Goal: Task Accomplishment & Management: Manage account settings

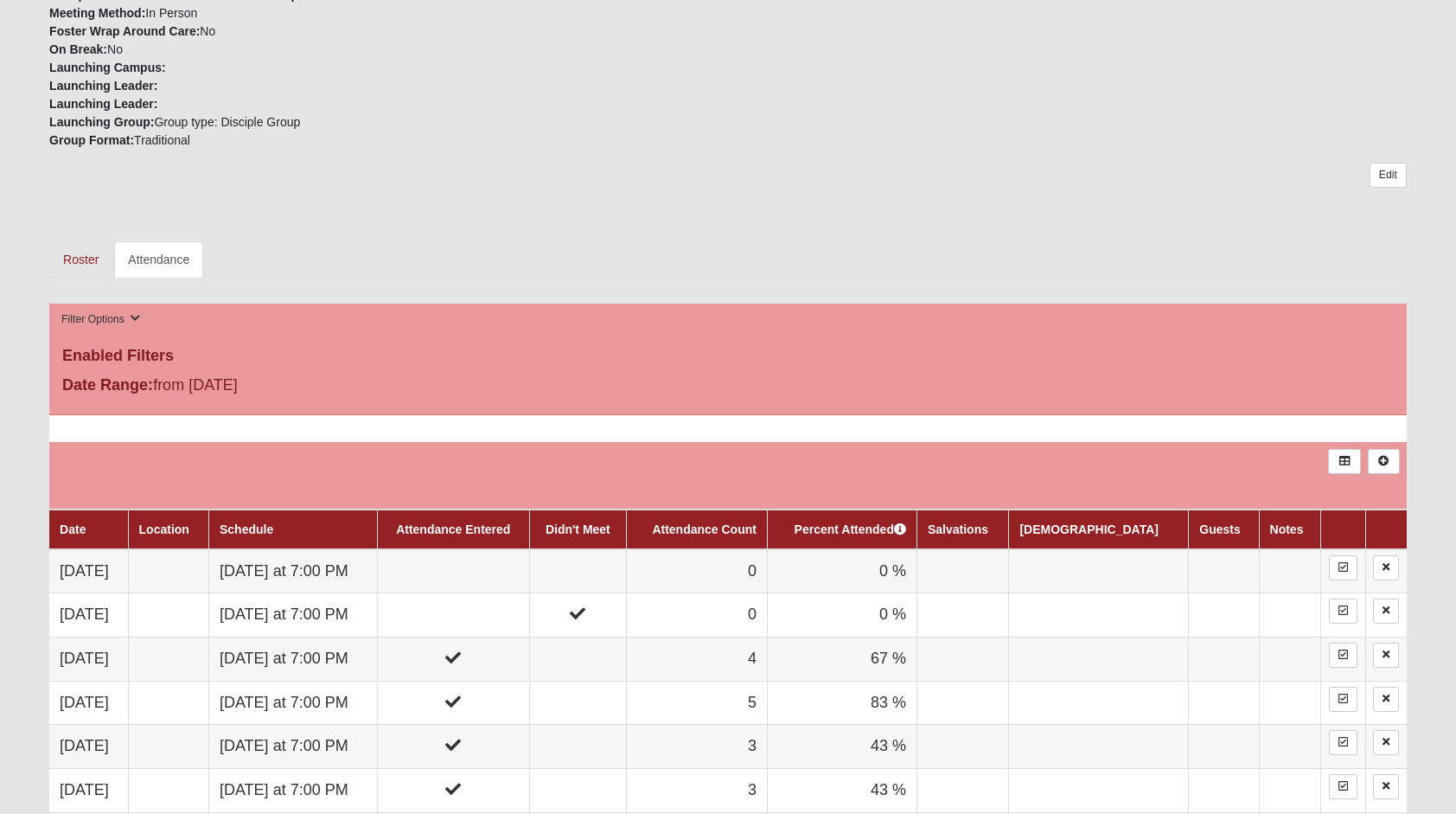
scroll to position [605, 0]
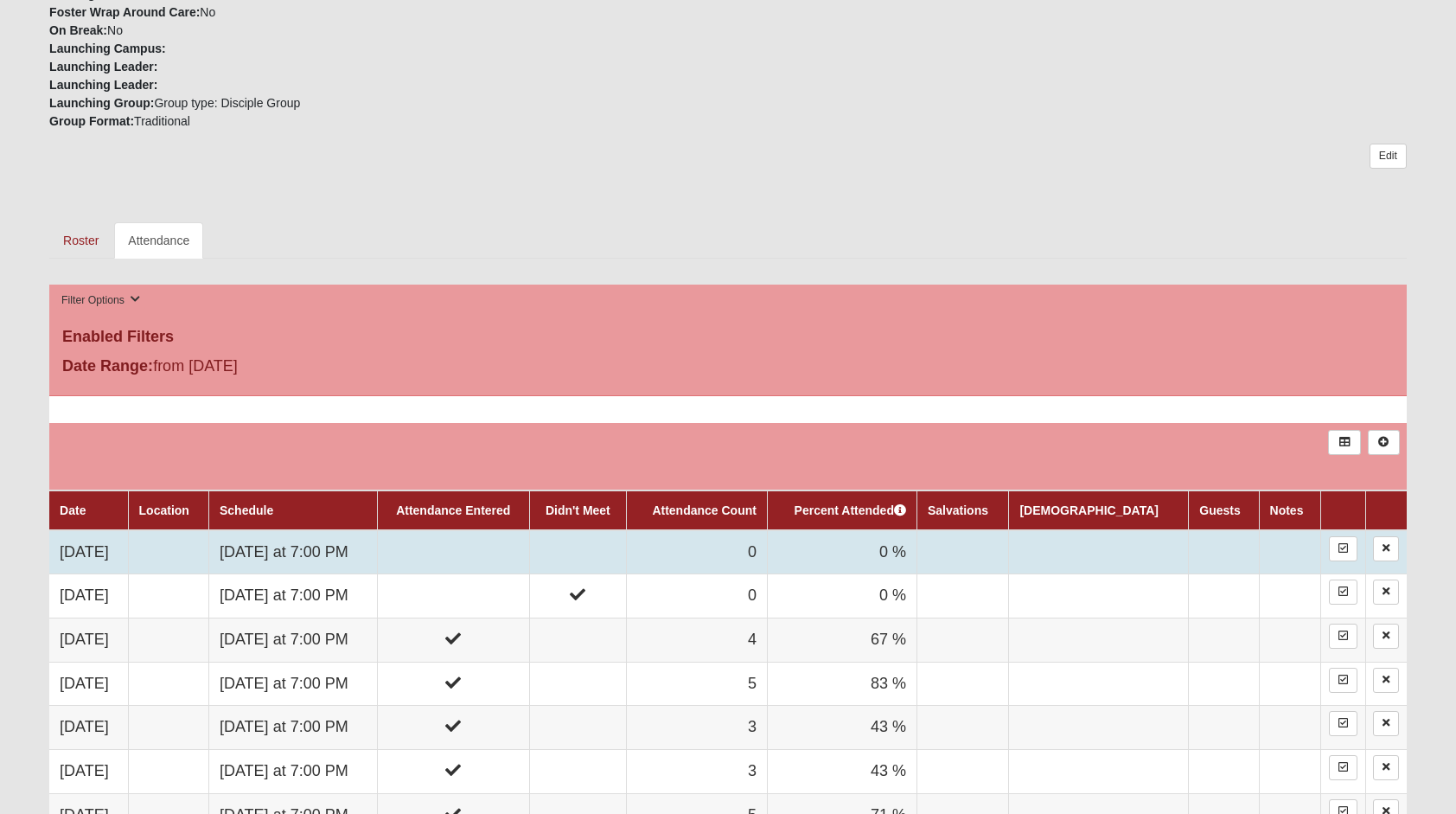
click at [473, 539] on td at bounding box center [453, 552] width 152 height 44
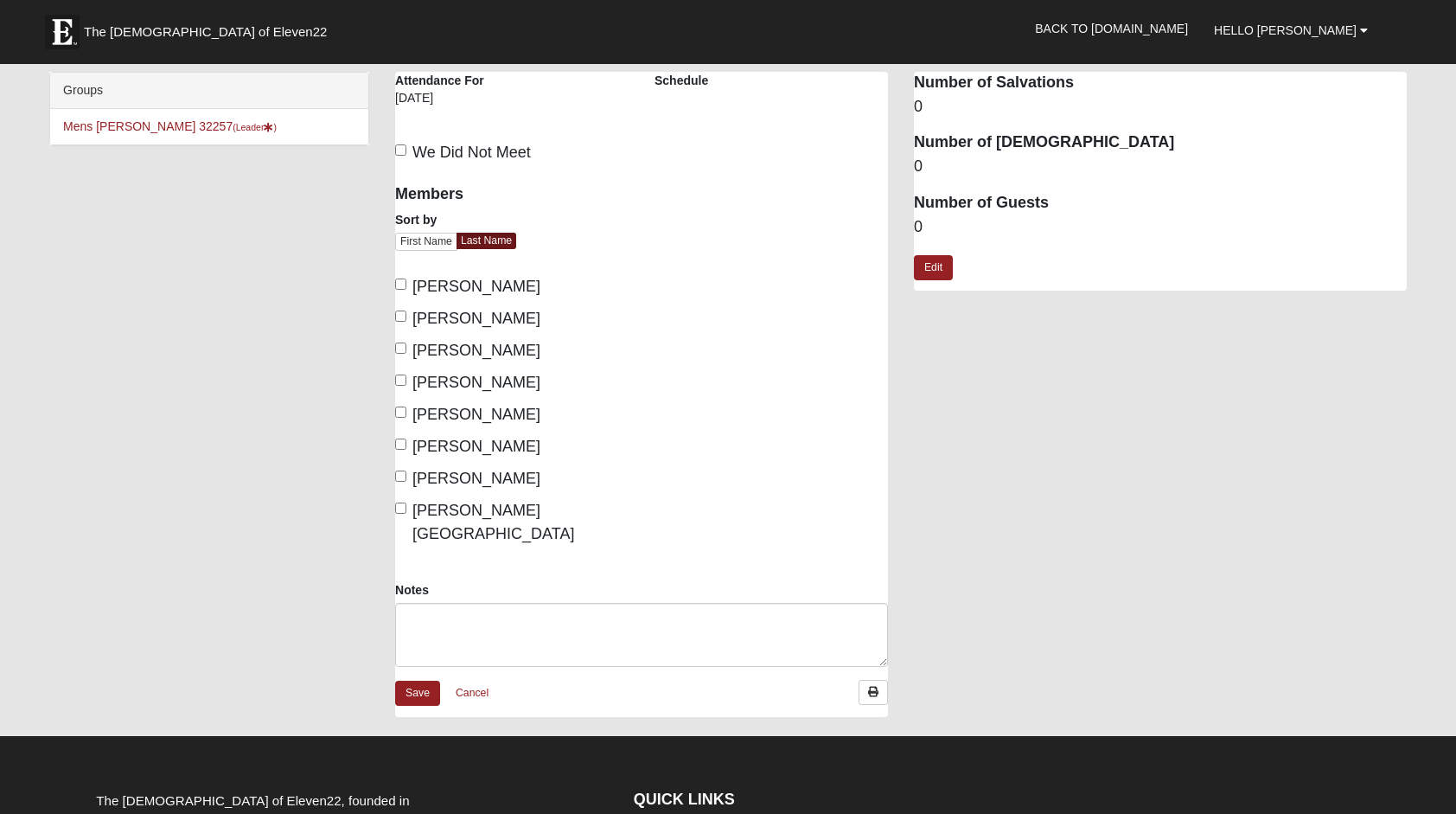
click at [465, 283] on span "Chastain, Logan" at bounding box center [476, 286] width 128 height 18
click at [407, 283] on input "Chastain, Logan" at bounding box center [400, 283] width 12 height 12
click at [401, 285] on input "Chastain, Logan" at bounding box center [400, 283] width 12 height 12
click at [397, 279] on input "Chastain, Logan" at bounding box center [400, 283] width 12 height 12
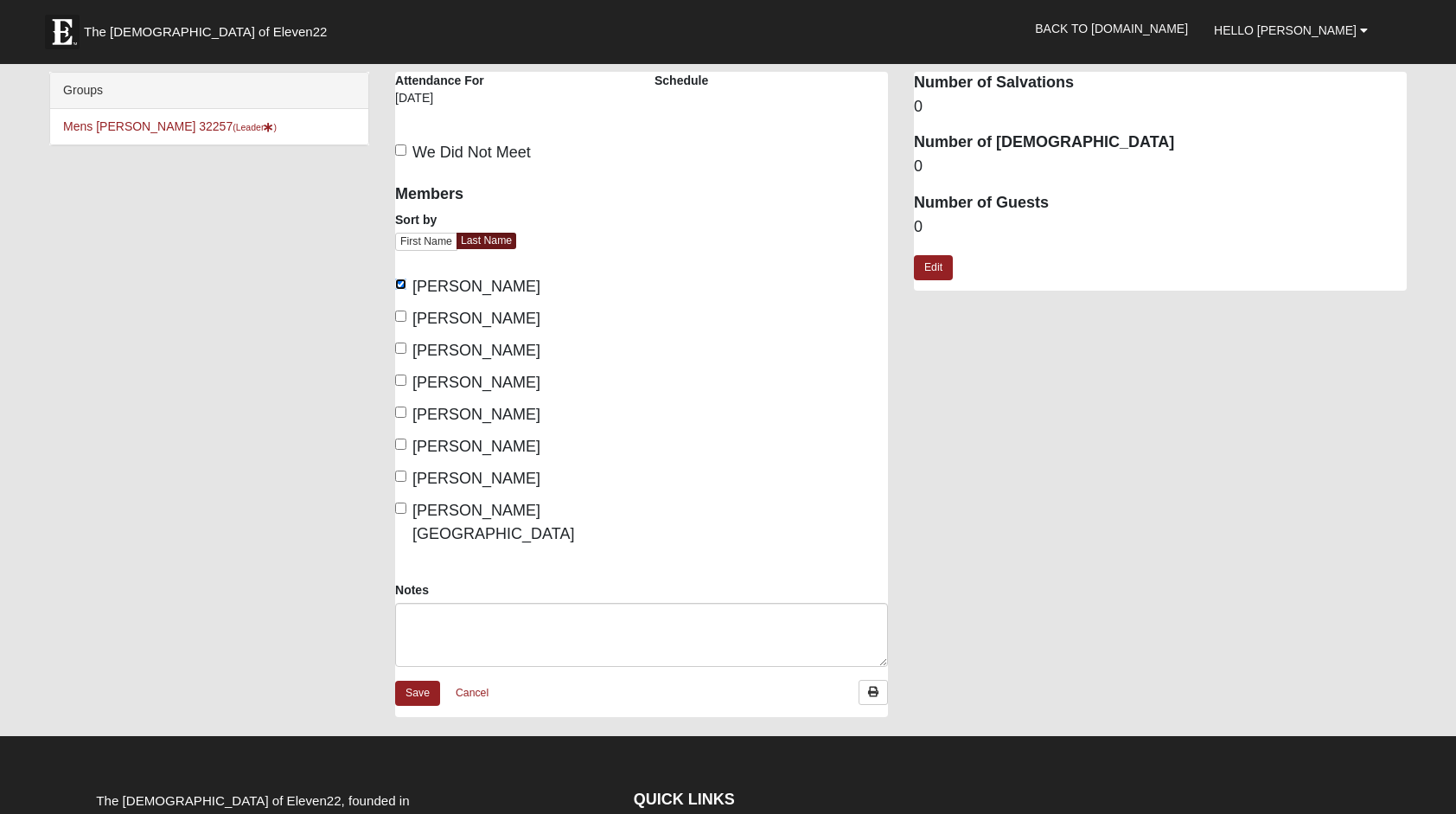
checkbox input "false"
click at [461, 679] on link "Cancel" at bounding box center [472, 693] width 55 height 27
click at [462, 679] on link "Cancel" at bounding box center [472, 693] width 55 height 27
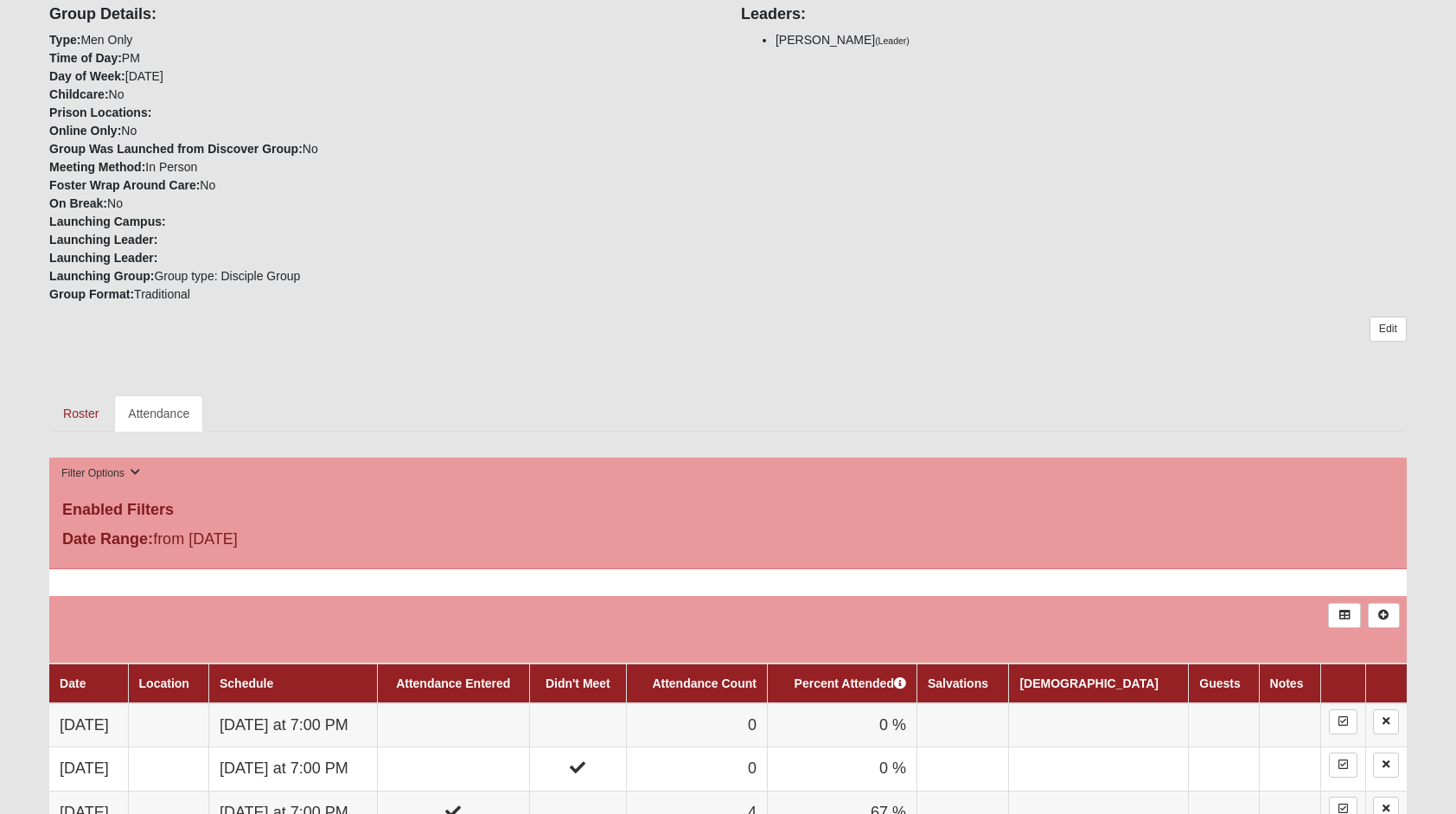
scroll to position [779, 0]
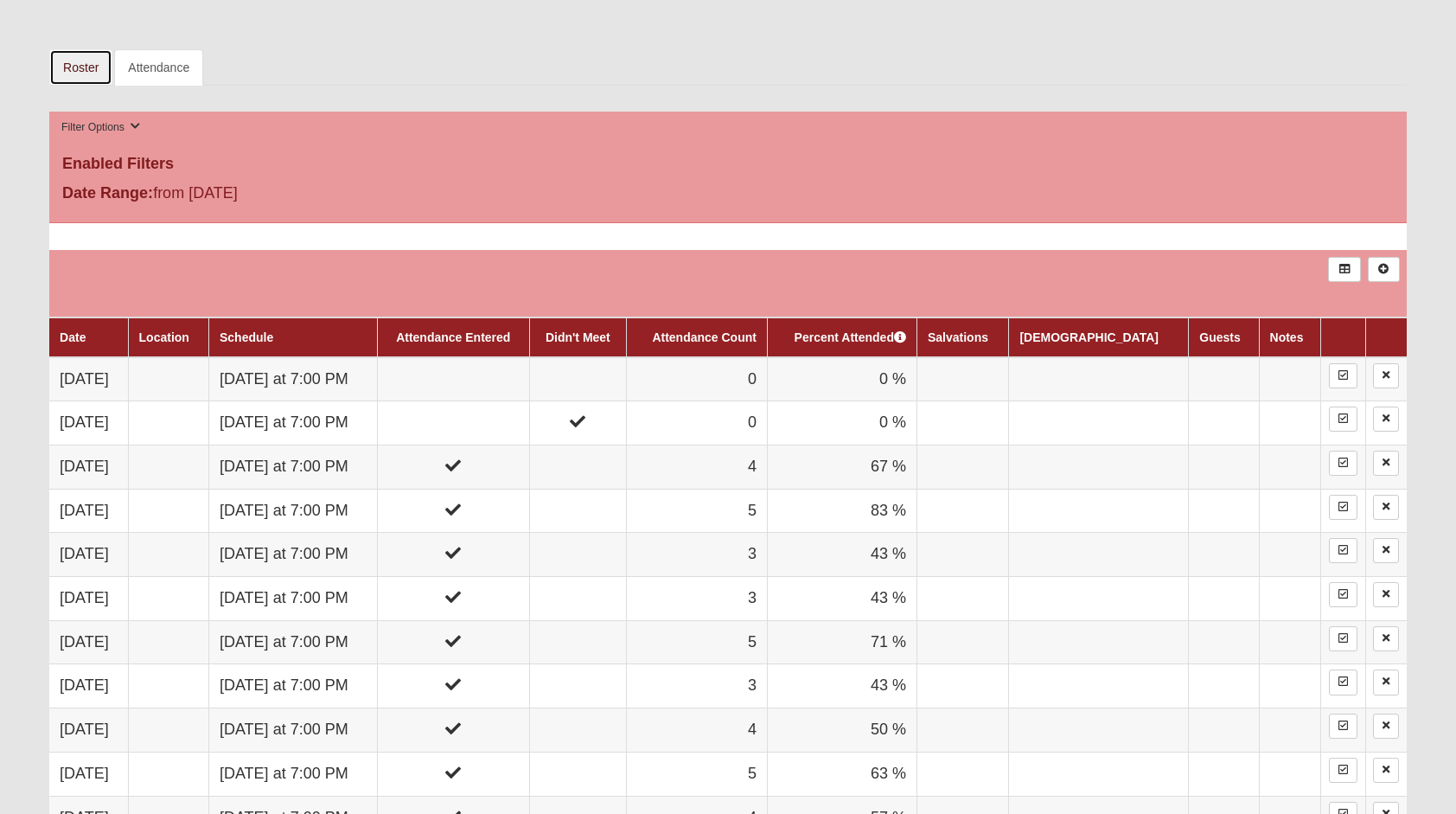
click at [85, 66] on link "Roster" at bounding box center [81, 67] width 63 height 36
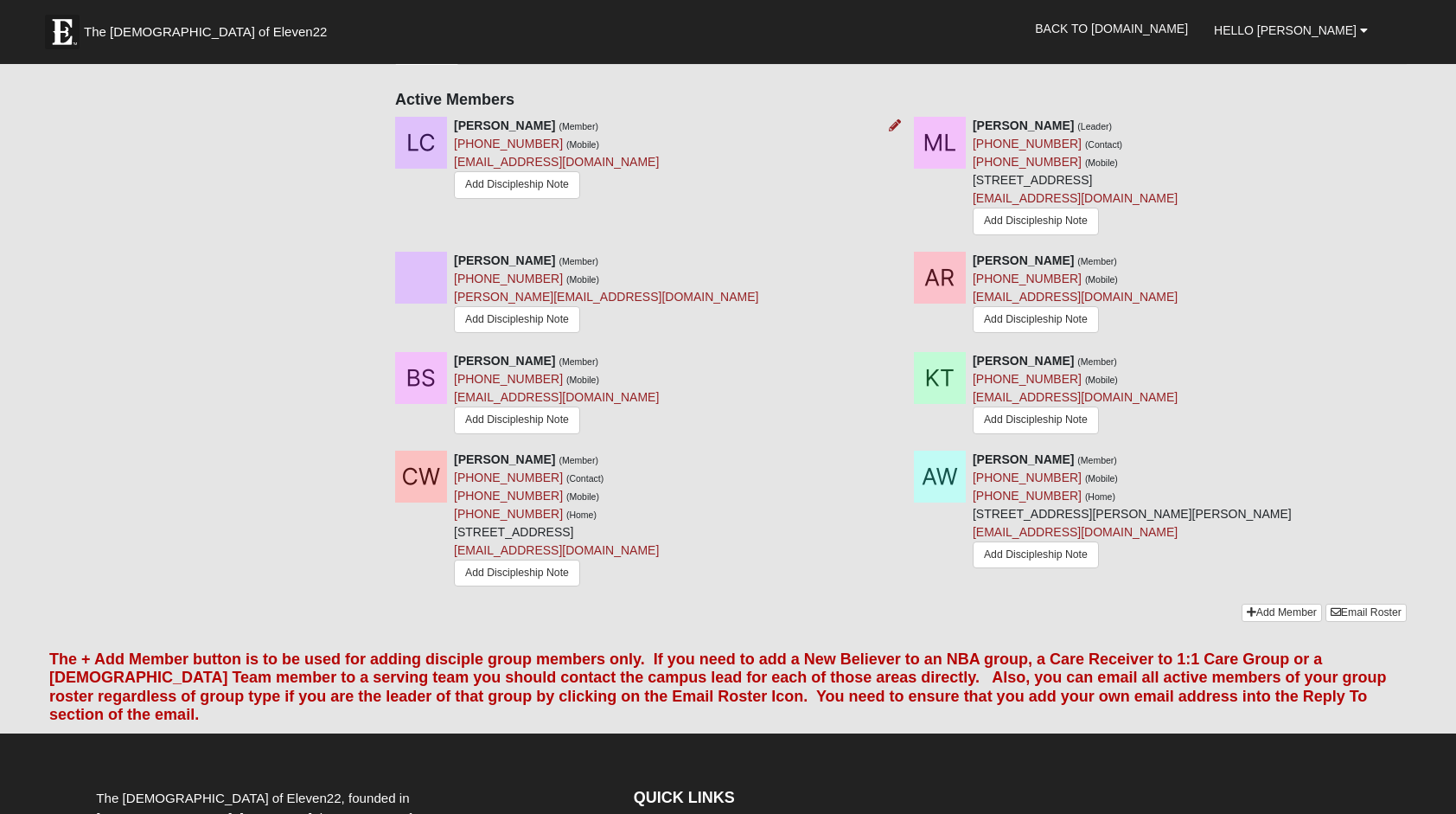
scroll to position [692, 0]
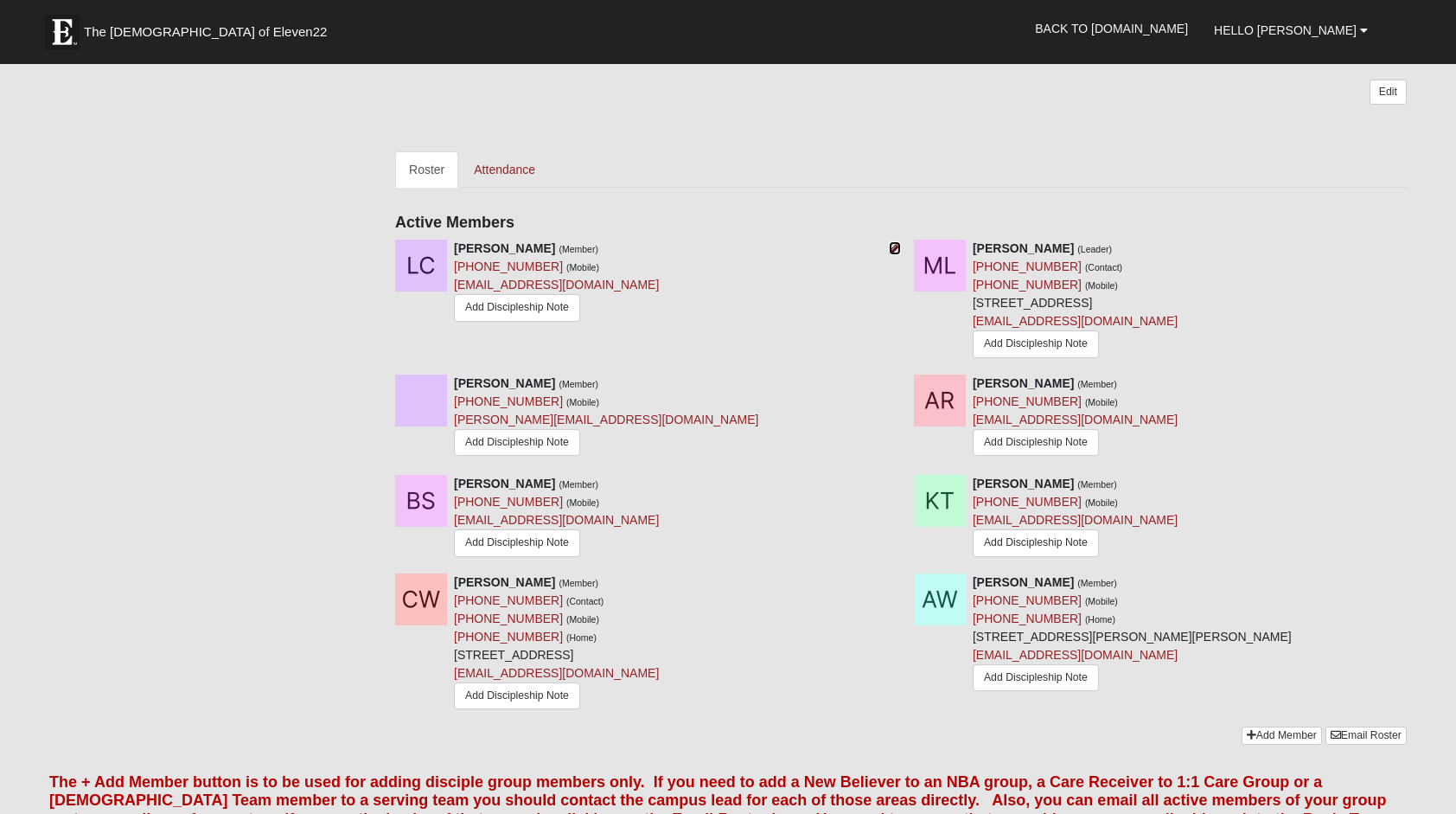
click at [894, 242] on icon at bounding box center [895, 248] width 12 height 12
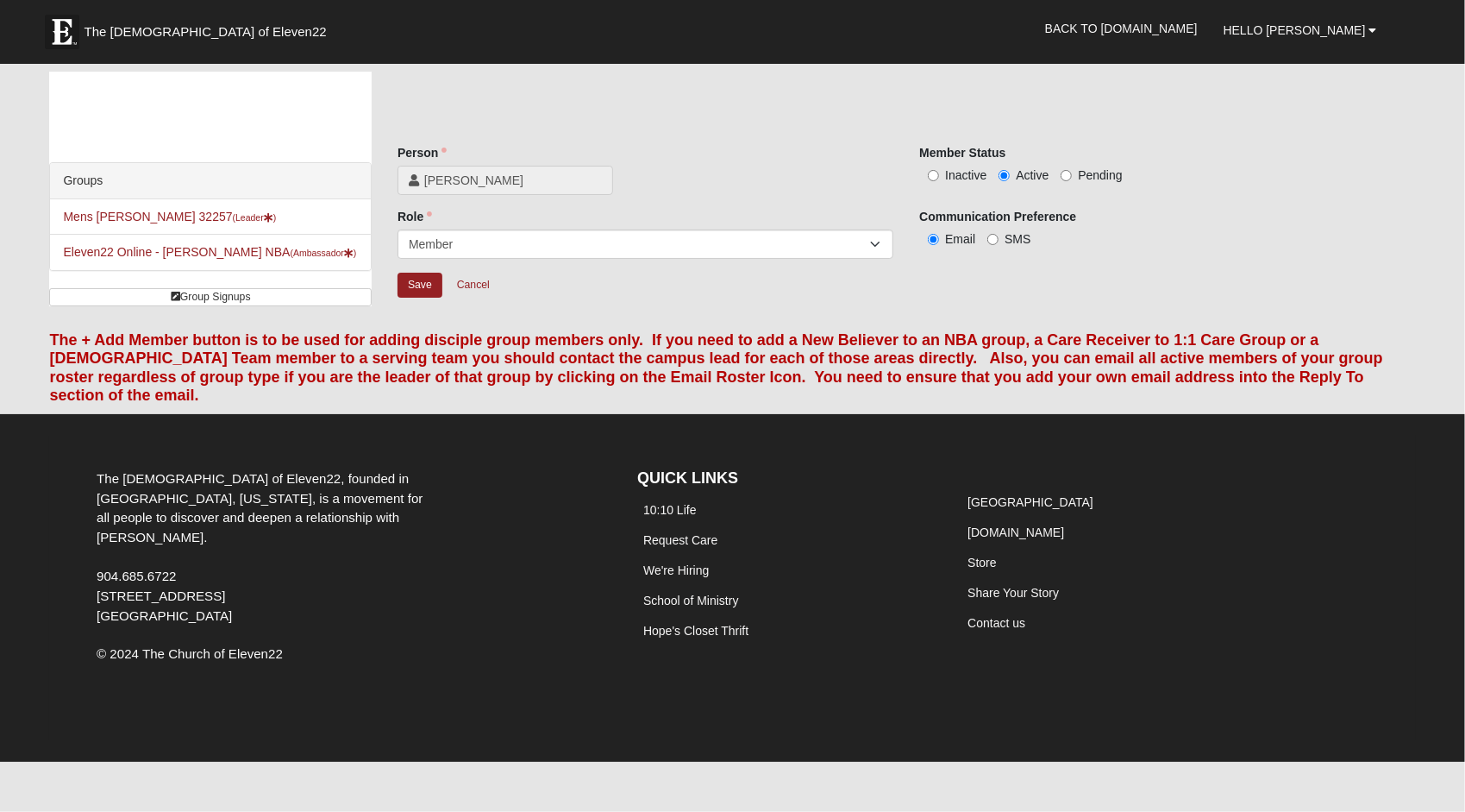
click at [1104, 178] on span "Pending" at bounding box center [1100, 175] width 44 height 14
click at [1072, 178] on input "Pending" at bounding box center [1066, 175] width 11 height 11
radio input "true"
click at [960, 171] on span "Inactive" at bounding box center [966, 175] width 42 height 14
click at [939, 171] on input "Inactive" at bounding box center [933, 175] width 11 height 11
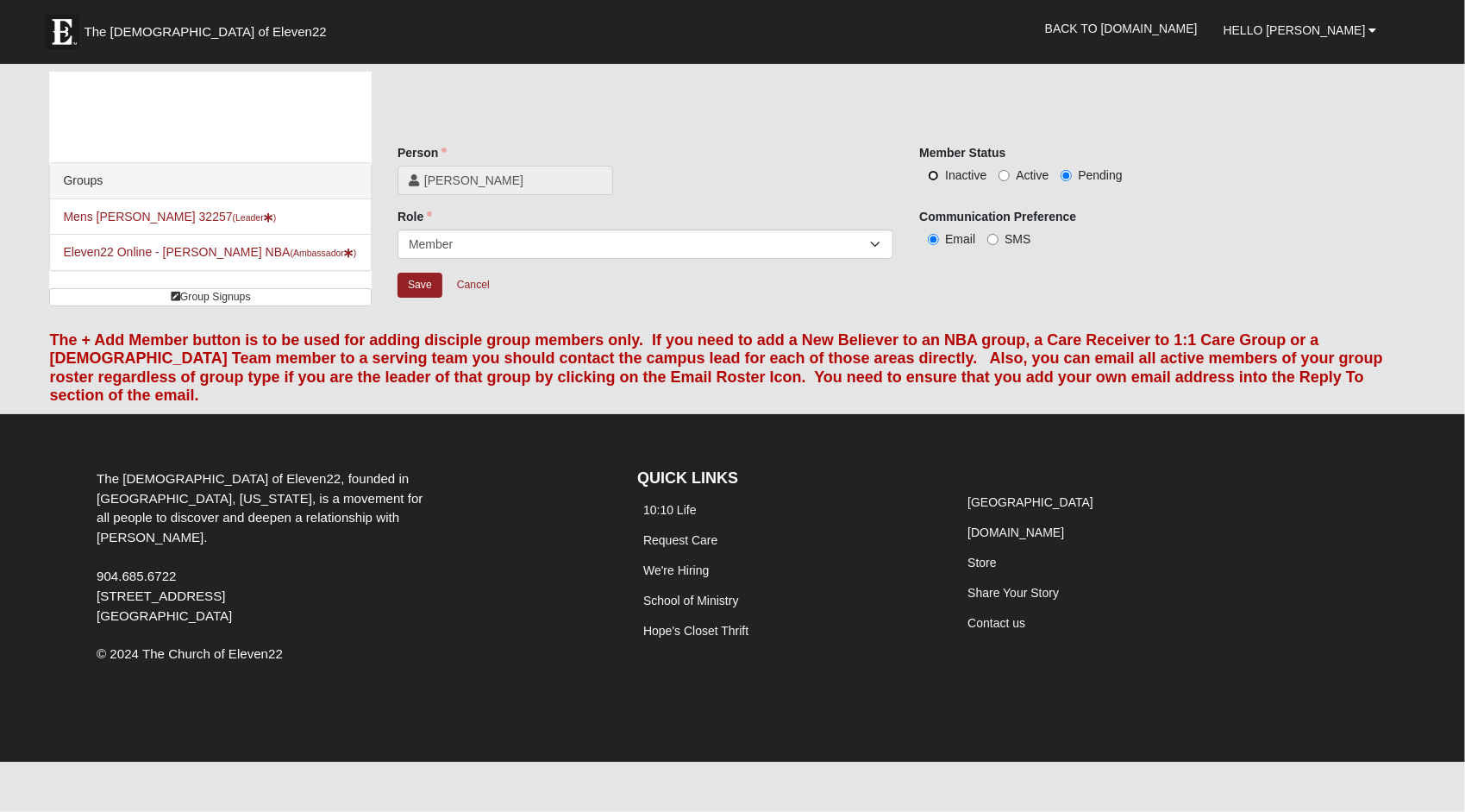
radio input "true"
click at [433, 285] on input "Save" at bounding box center [420, 285] width 45 height 25
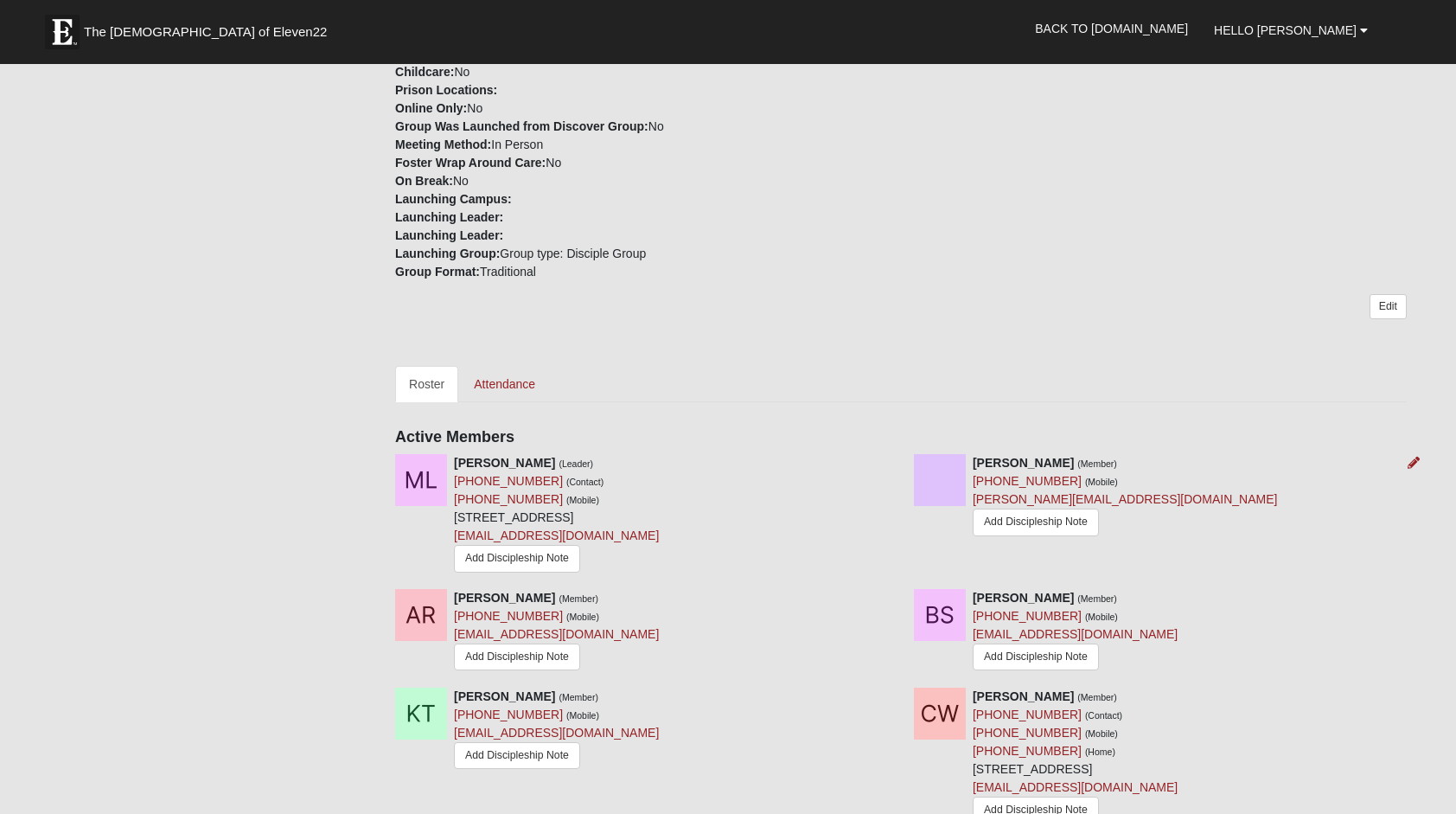
scroll to position [692, 0]
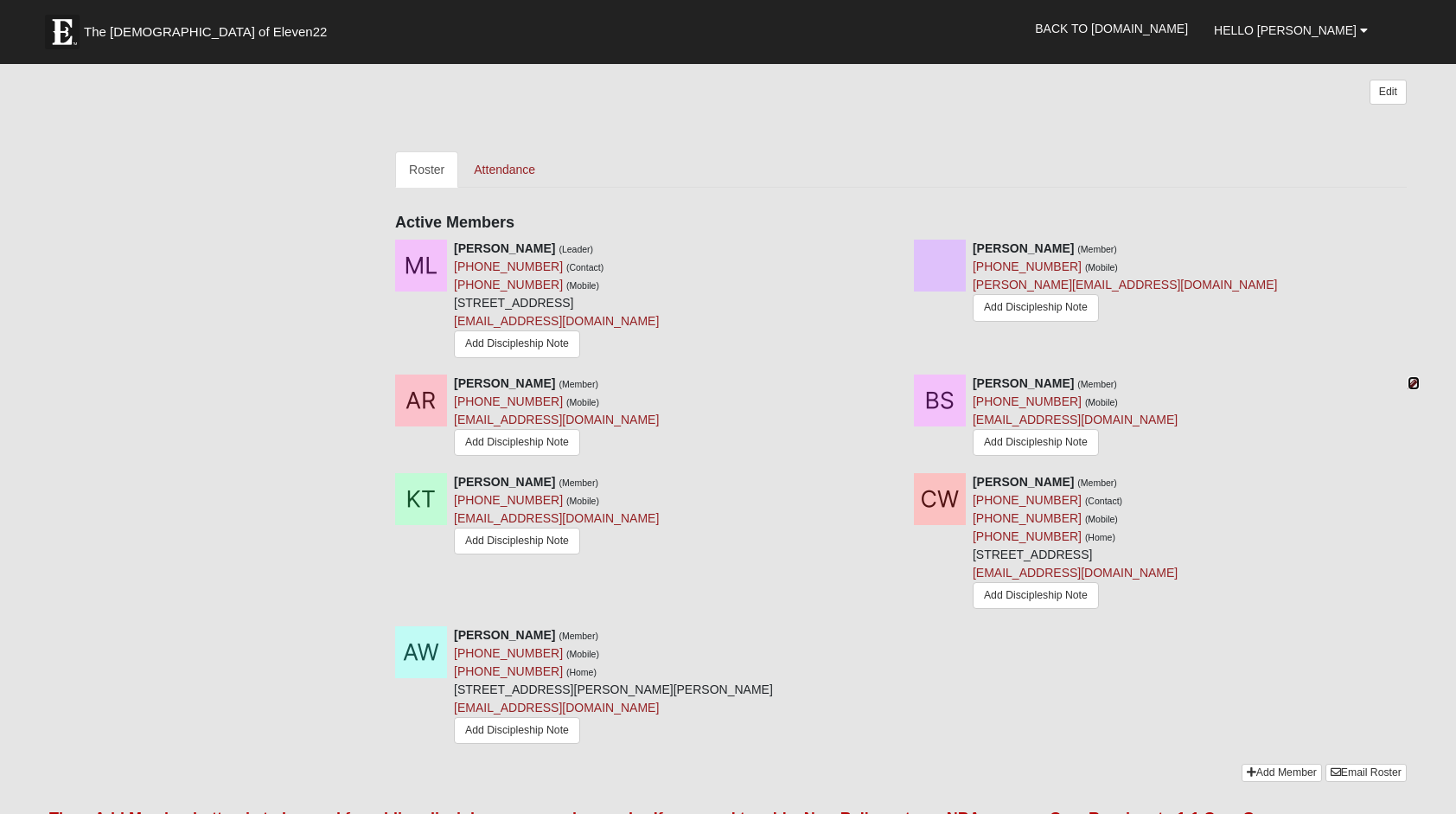
click at [1413, 377] on icon at bounding box center [1413, 384] width 12 height 12
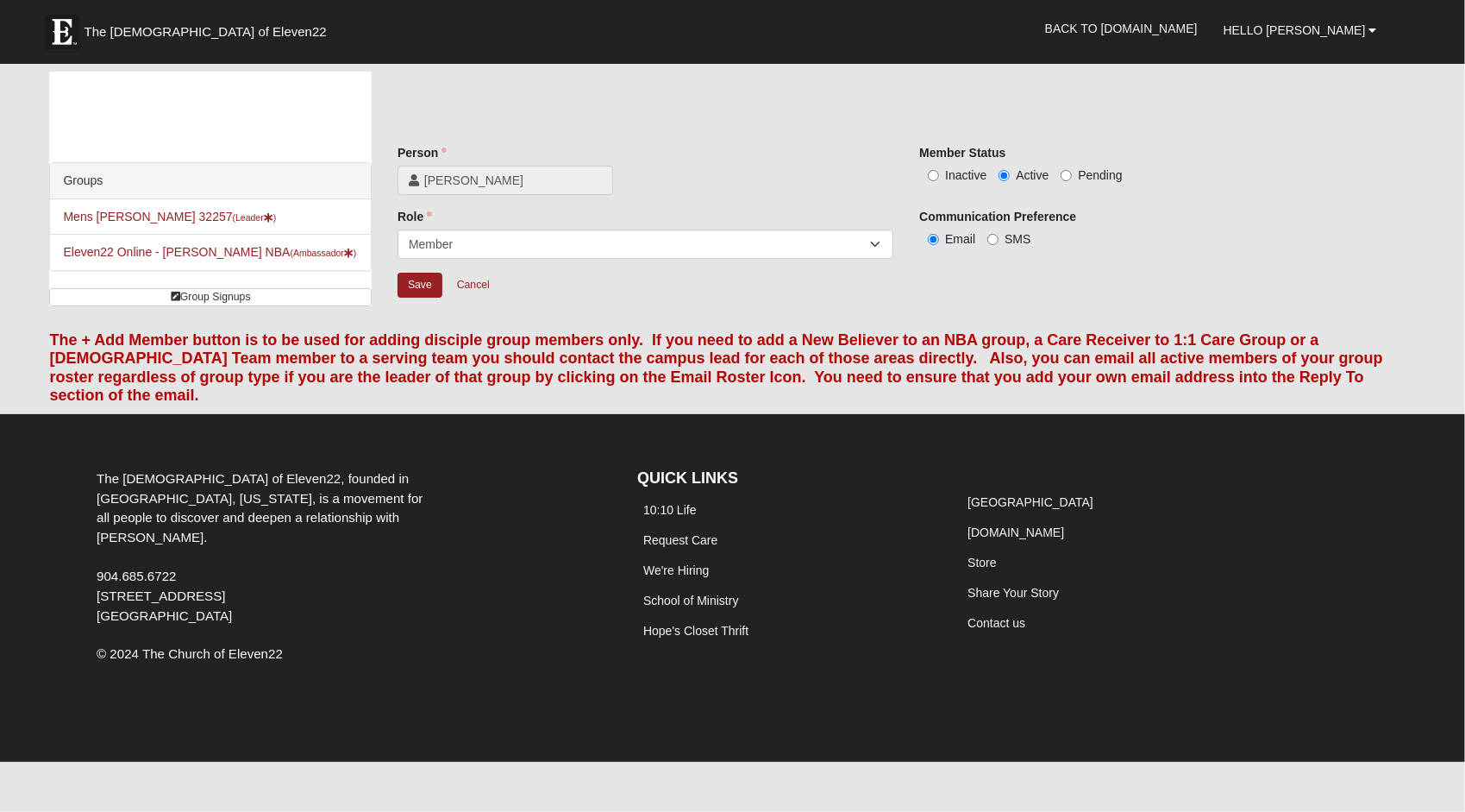
click at [949, 174] on span "Inactive" at bounding box center [966, 175] width 42 height 14
click at [939, 174] on input "Inactive" at bounding box center [933, 175] width 11 height 11
radio input "true"
click at [426, 281] on input "Save" at bounding box center [420, 285] width 45 height 25
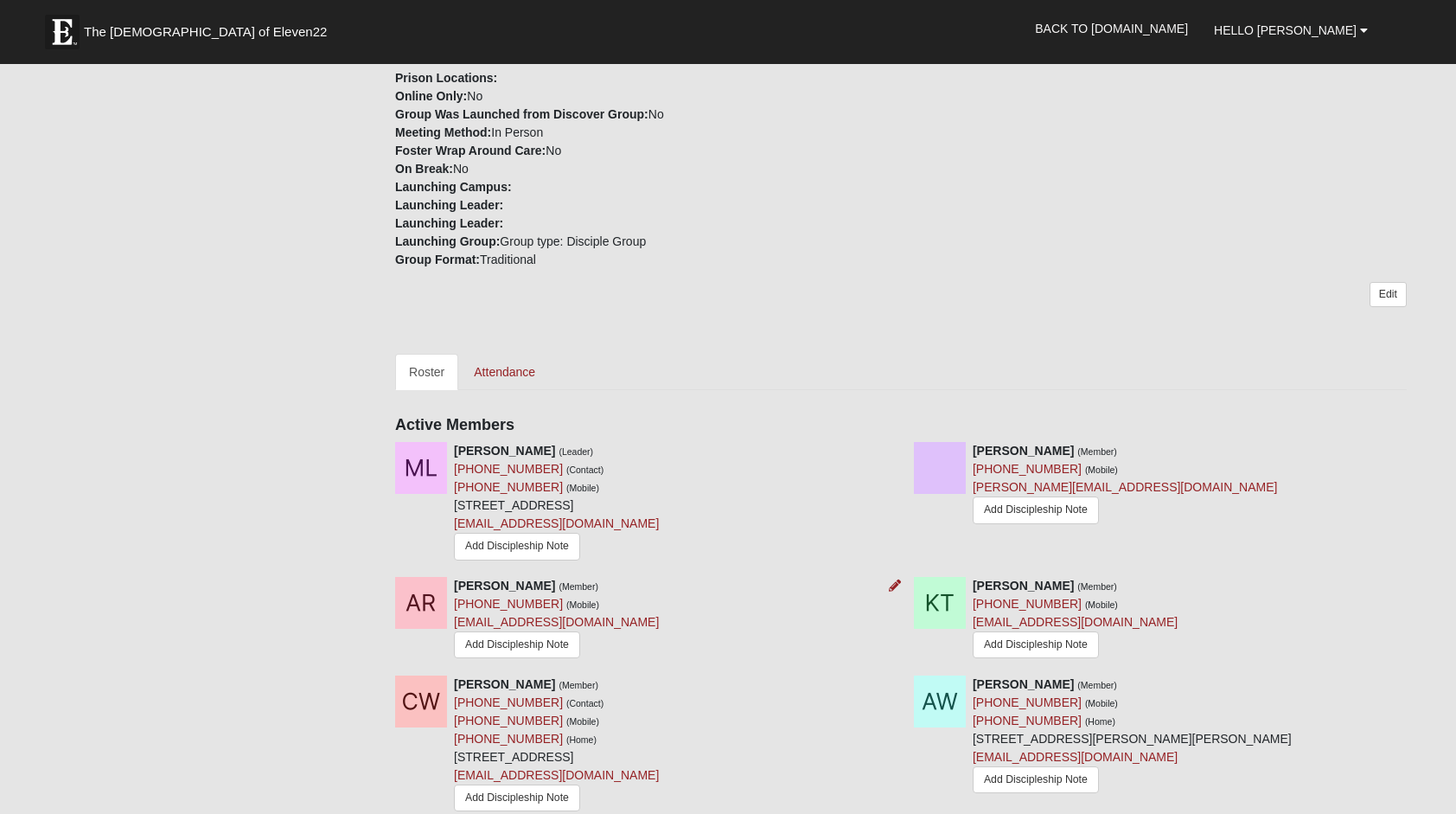
scroll to position [432, 0]
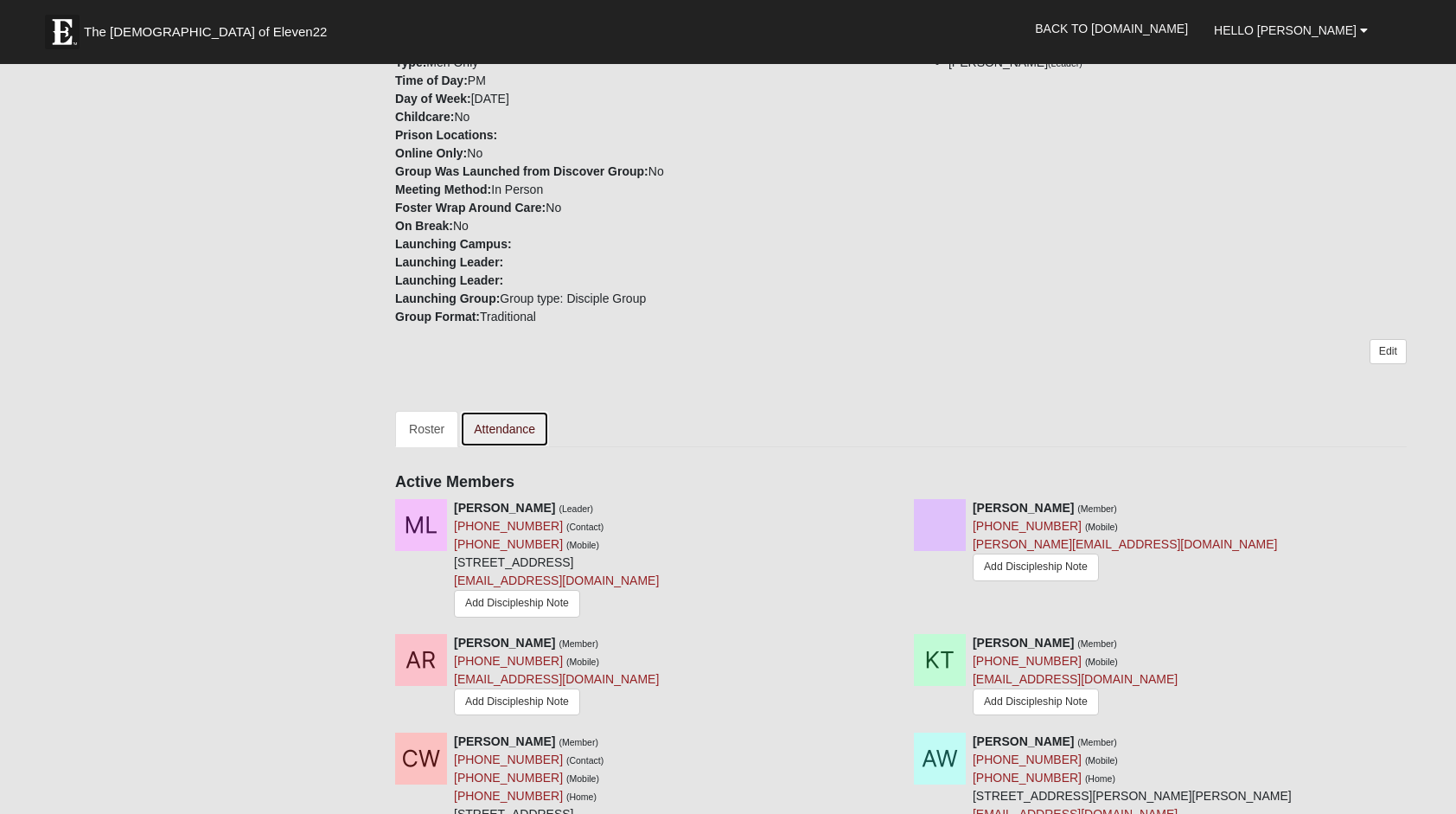
click at [502, 417] on link "Attendance" at bounding box center [504, 429] width 89 height 36
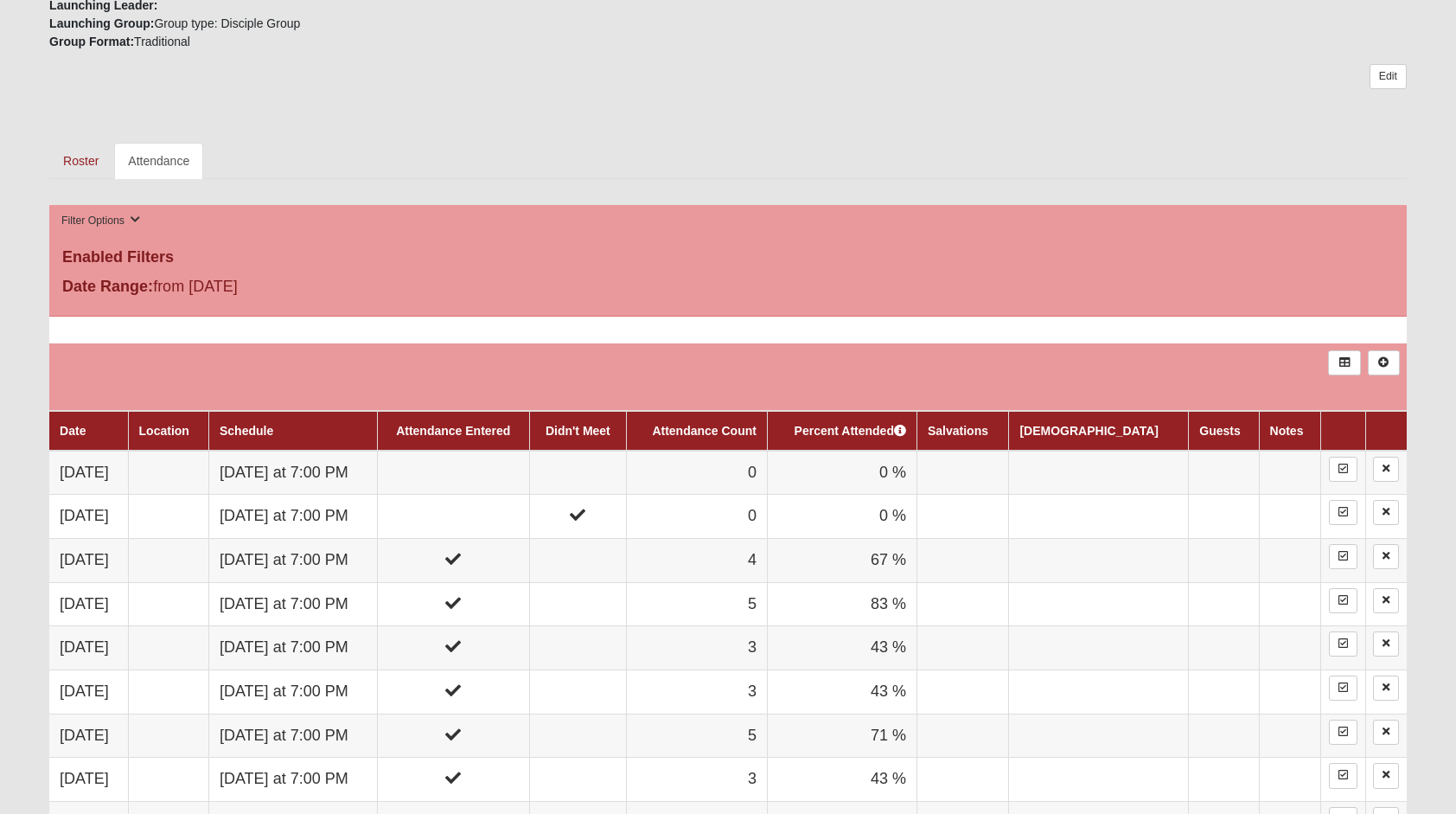
scroll to position [692, 0]
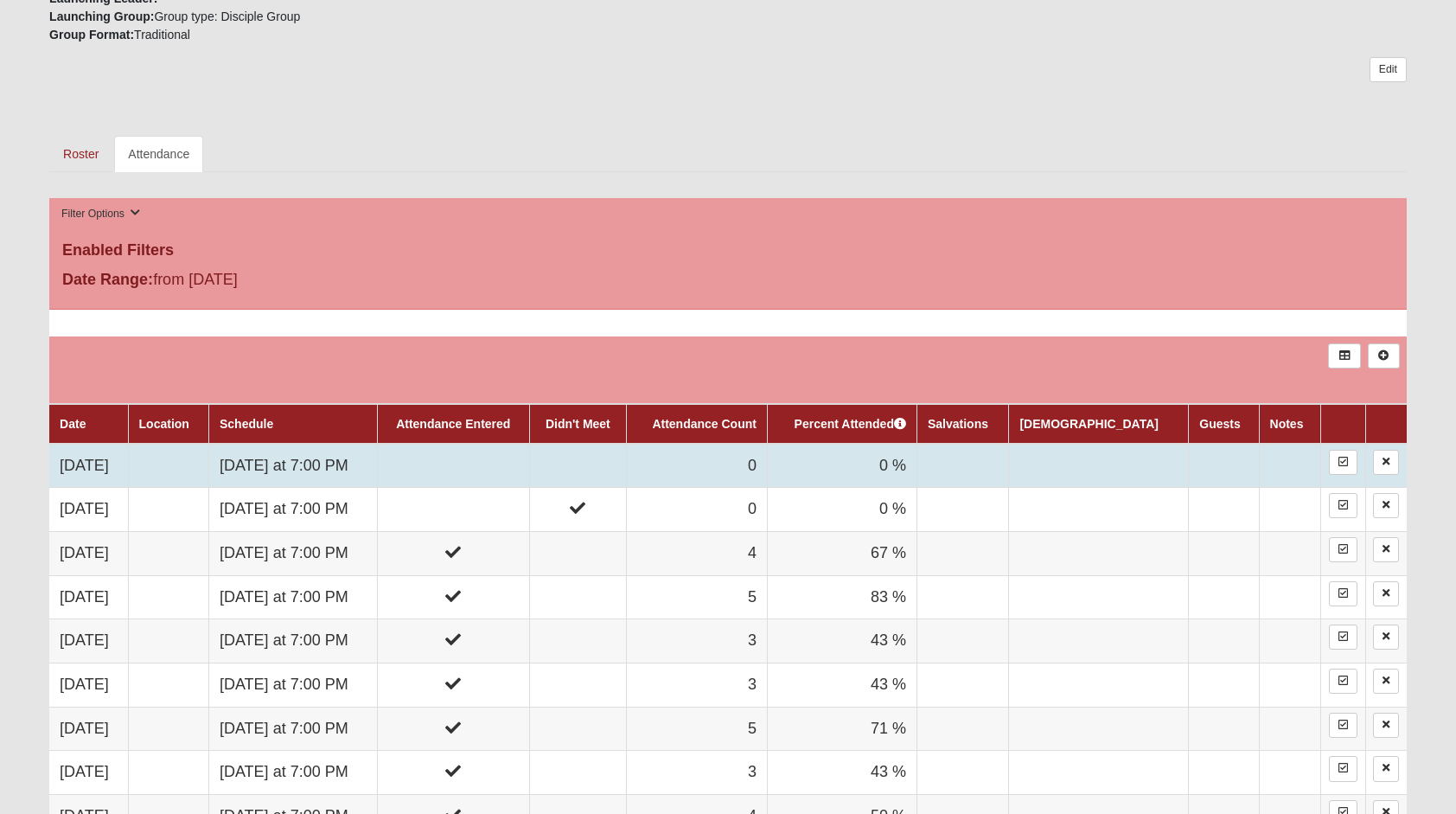
click at [487, 454] on td at bounding box center [453, 466] width 152 height 44
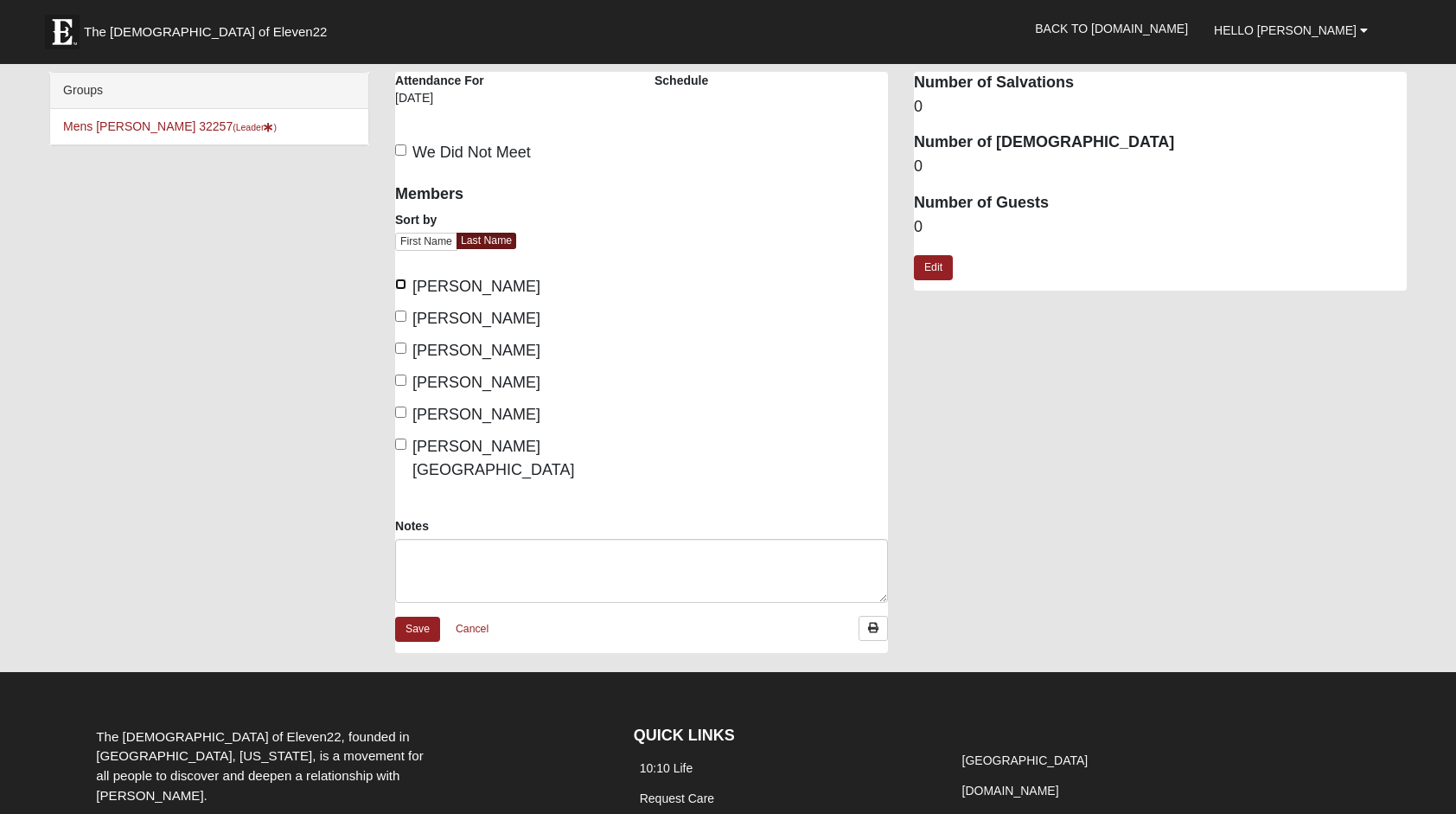
click at [403, 283] on input "[PERSON_NAME]" at bounding box center [400, 283] width 12 height 12
checkbox input "true"
click at [398, 313] on input "[PERSON_NAME]" at bounding box center [400, 315] width 12 height 12
checkbox input "true"
click at [401, 376] on input "[PERSON_NAME]" at bounding box center [400, 380] width 12 height 12
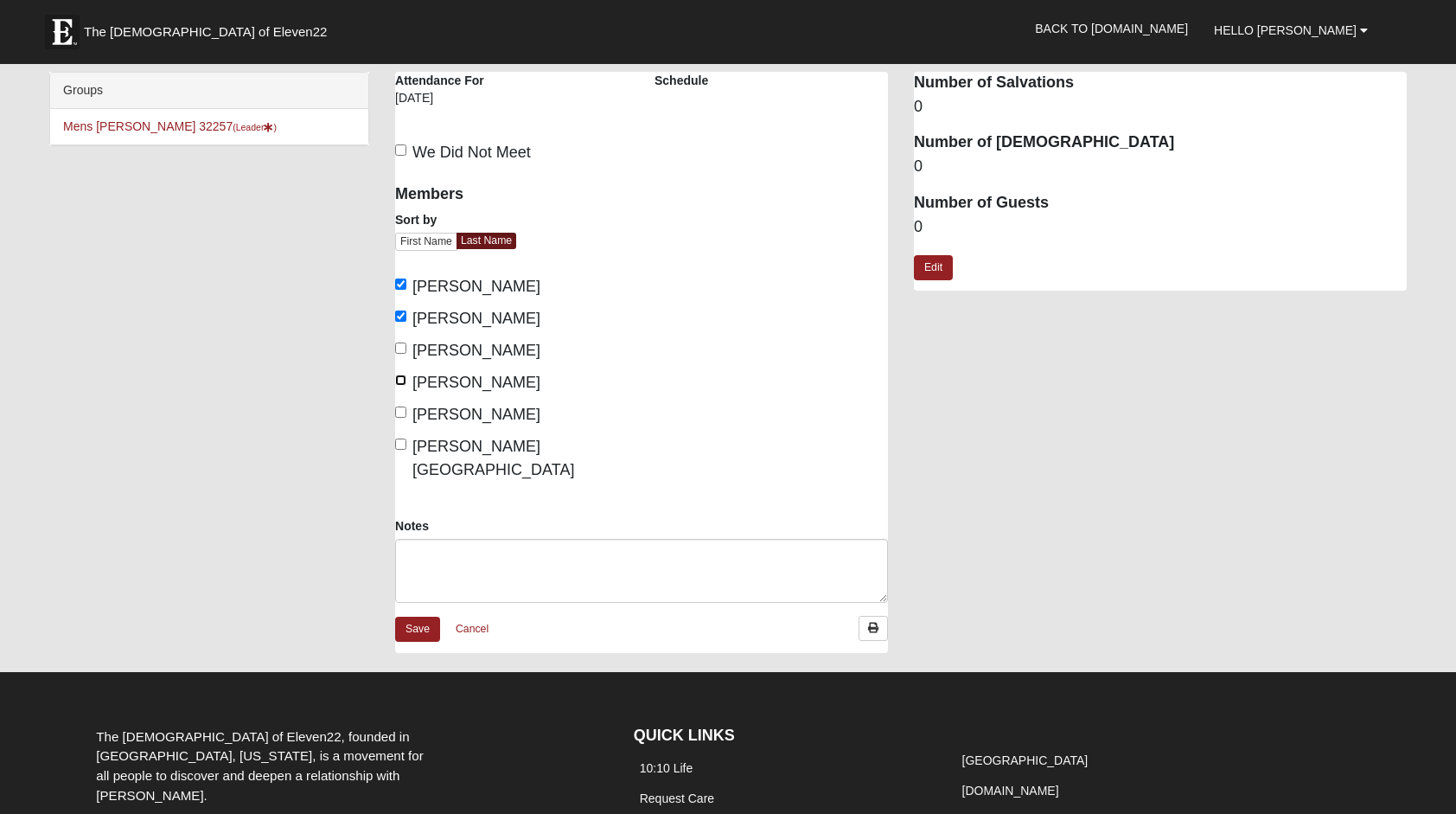
checkbox input "true"
click at [403, 413] on input "[PERSON_NAME]" at bounding box center [400, 412] width 12 height 12
checkbox input "true"
click at [423, 616] on link "Save" at bounding box center [417, 629] width 45 height 25
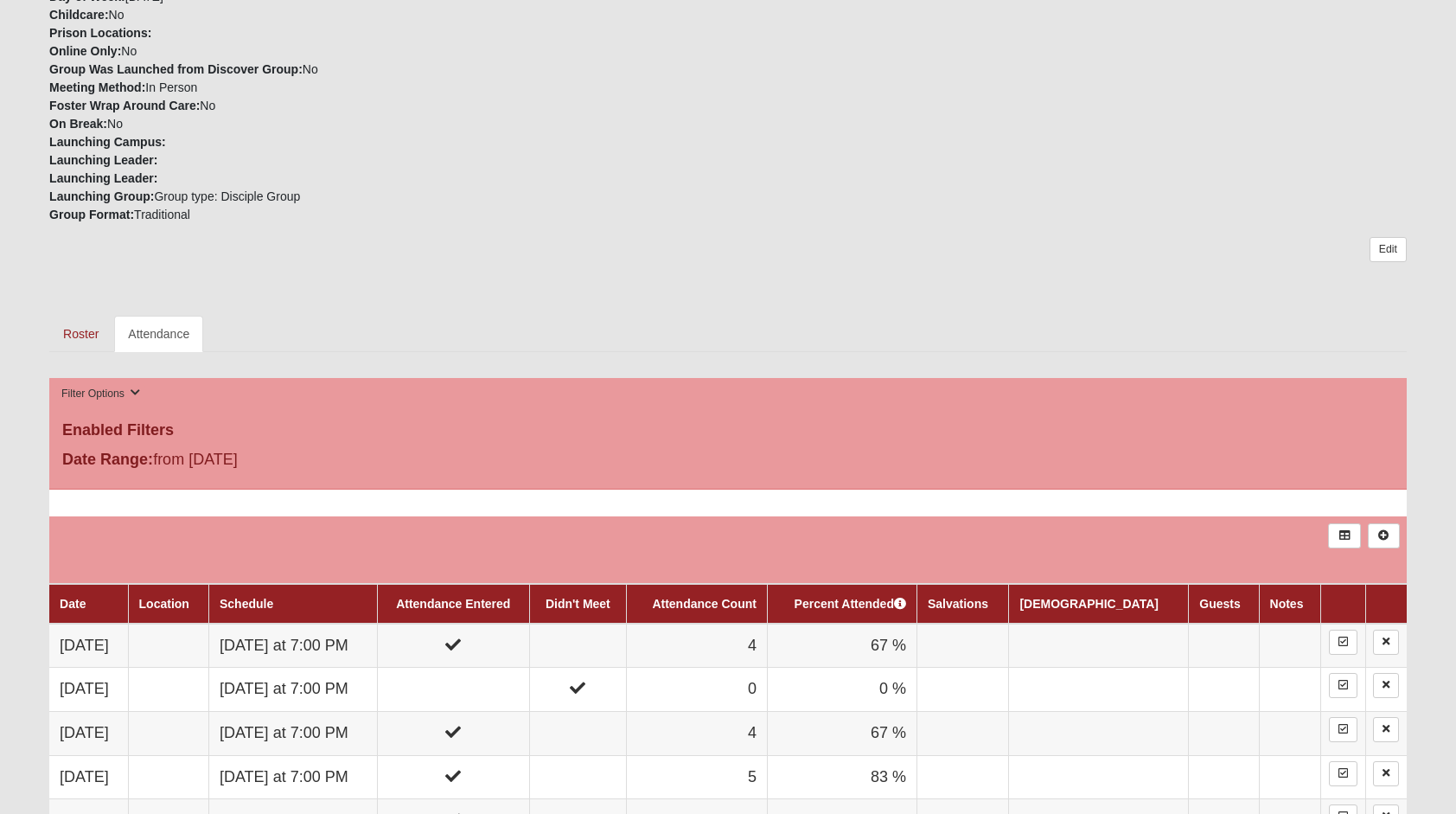
scroll to position [519, 0]
